Goal: Find specific page/section

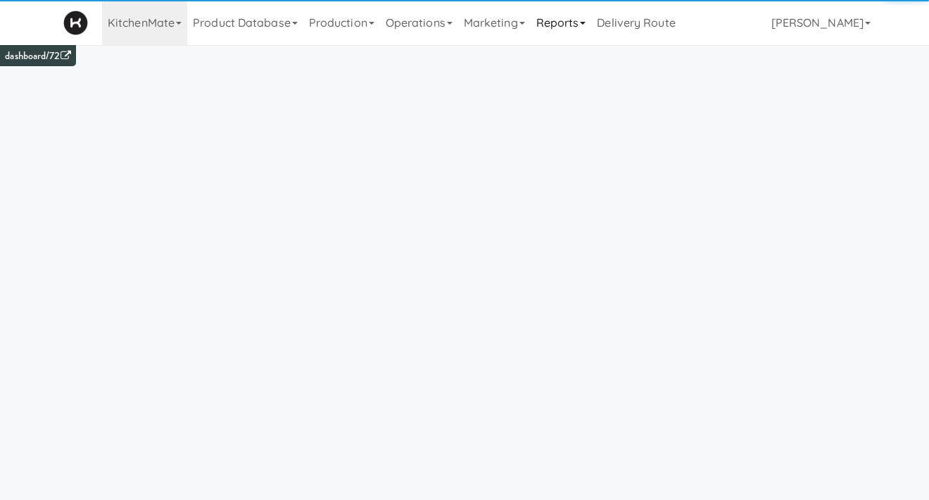
click at [553, 16] on link "Reports" at bounding box center [561, 22] width 61 height 45
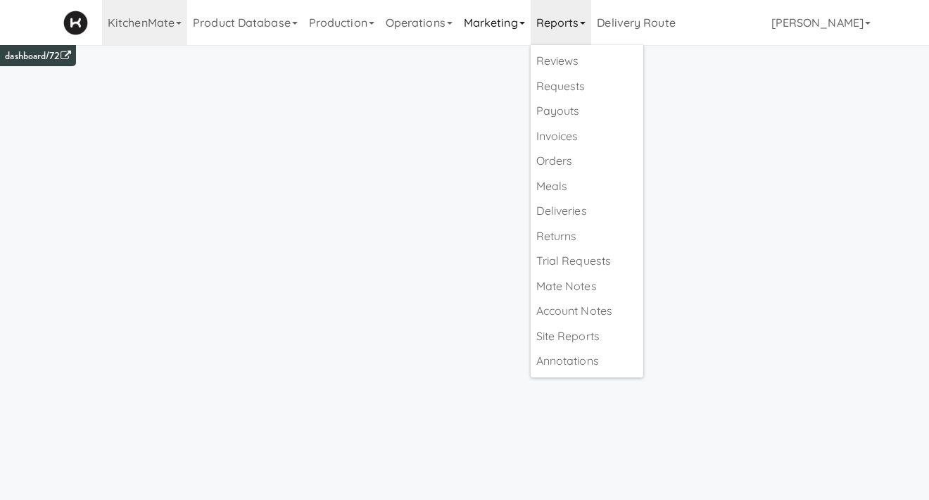
click at [497, 31] on link "Marketing" at bounding box center [494, 22] width 73 height 45
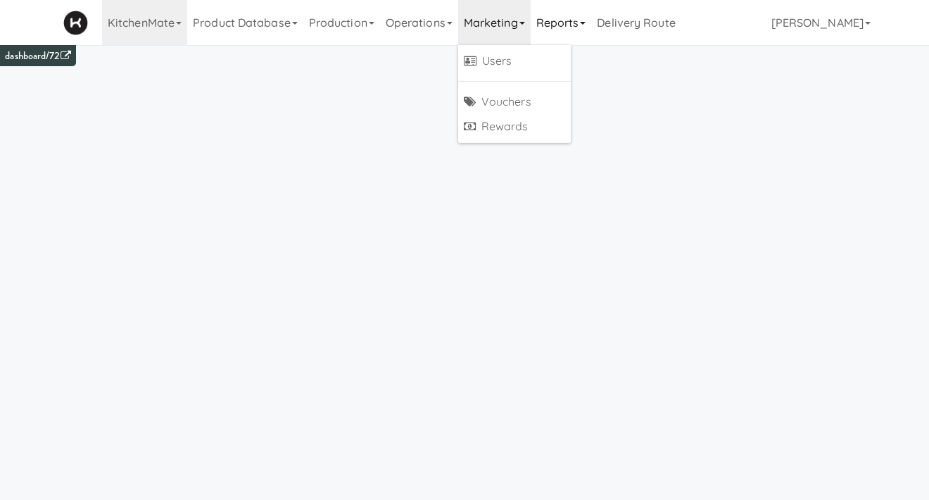
click at [575, 30] on link "Reports" at bounding box center [561, 22] width 61 height 45
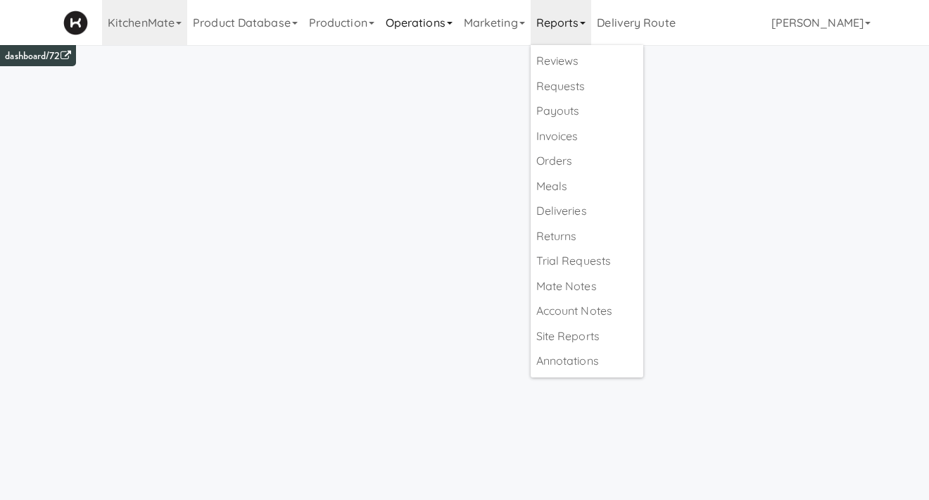
click at [458, 30] on link "Operations" at bounding box center [419, 22] width 78 height 45
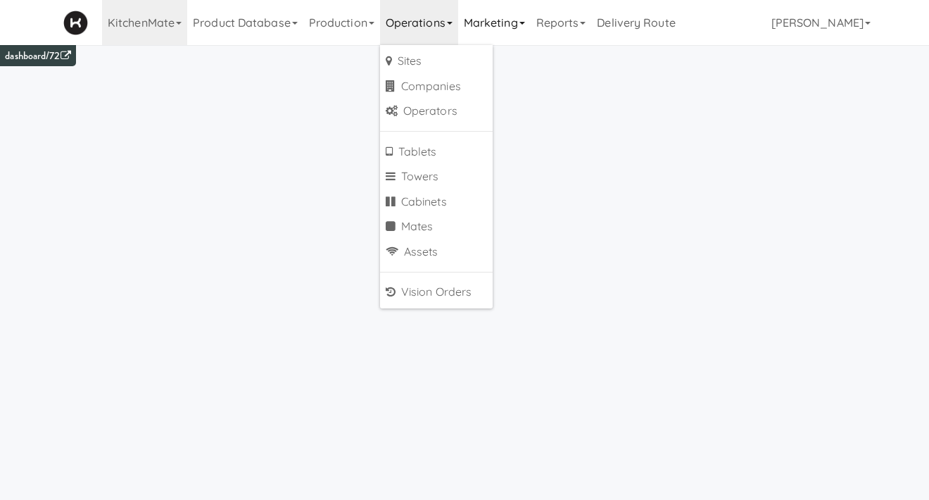
click at [505, 20] on link "Marketing" at bounding box center [494, 22] width 73 height 45
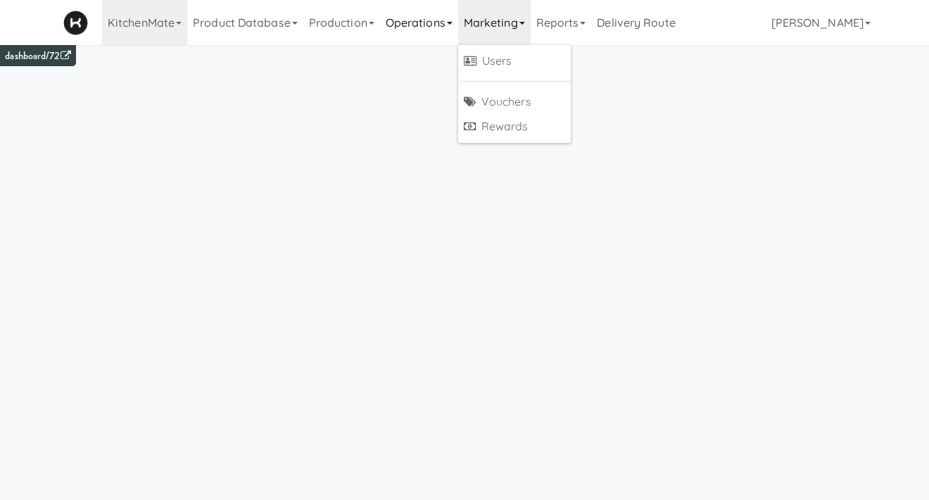
click at [396, 35] on link "Operations" at bounding box center [419, 22] width 78 height 45
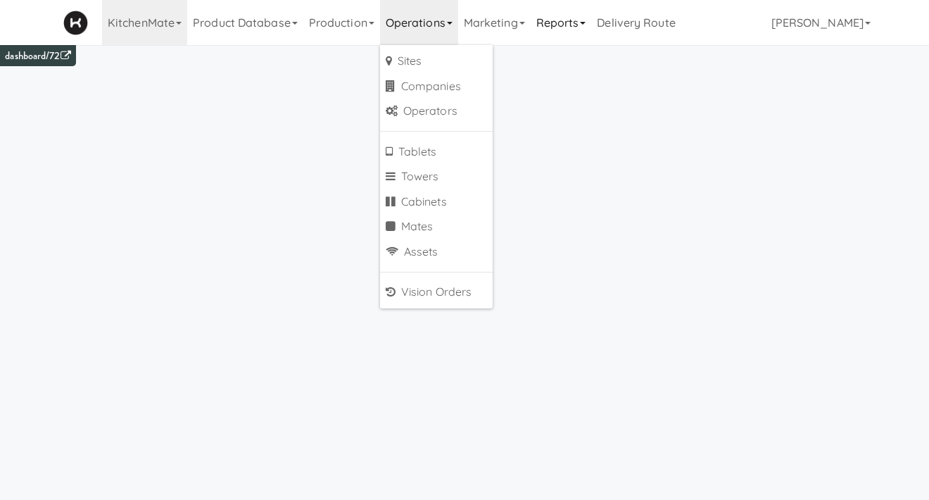
click at [584, 30] on link "Reports" at bounding box center [561, 22] width 61 height 45
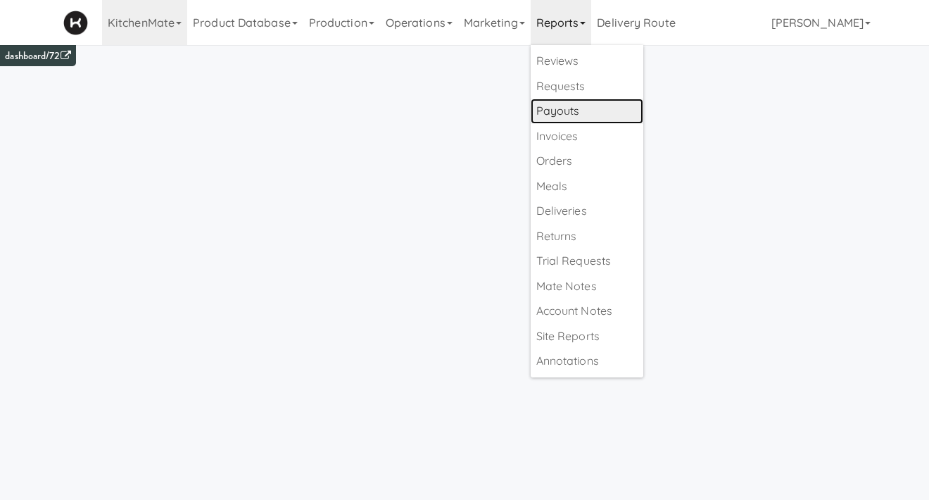
click at [577, 116] on link "Payouts" at bounding box center [587, 111] width 113 height 25
